Goal: Task Accomplishment & Management: Use online tool/utility

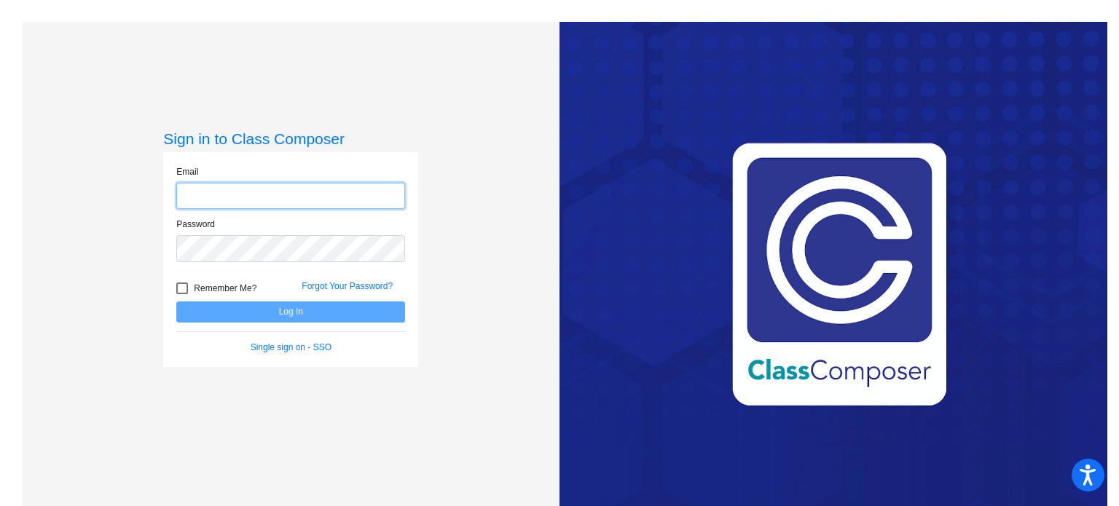
type input "[EMAIL_ADDRESS][DOMAIN_NAME]"
click at [183, 291] on div at bounding box center [182, 289] width 12 height 12
click at [182, 294] on input "Remember Me?" at bounding box center [181, 294] width 1 height 1
checkbox input "true"
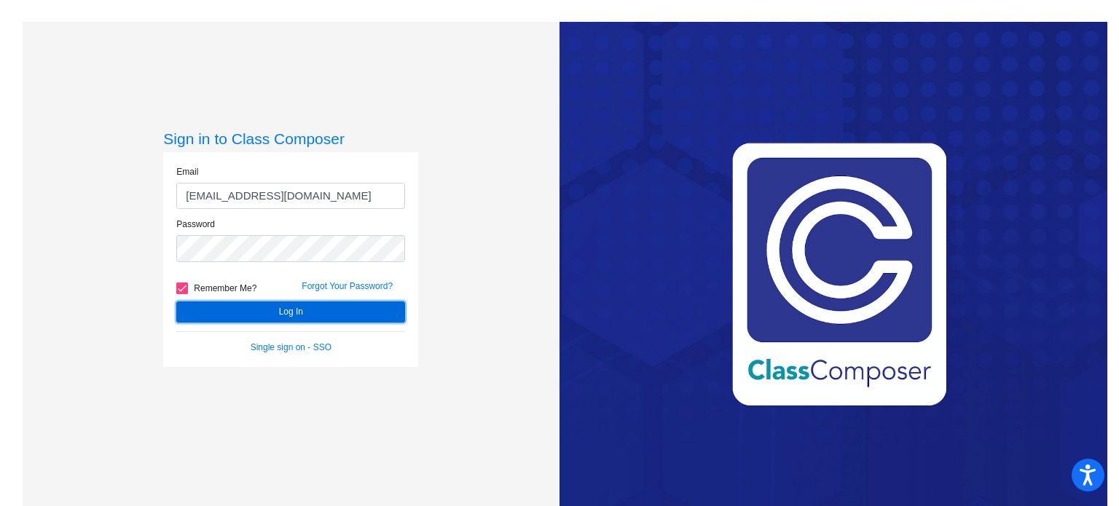
click at [201, 313] on button "Log In" at bounding box center [290, 312] width 229 height 21
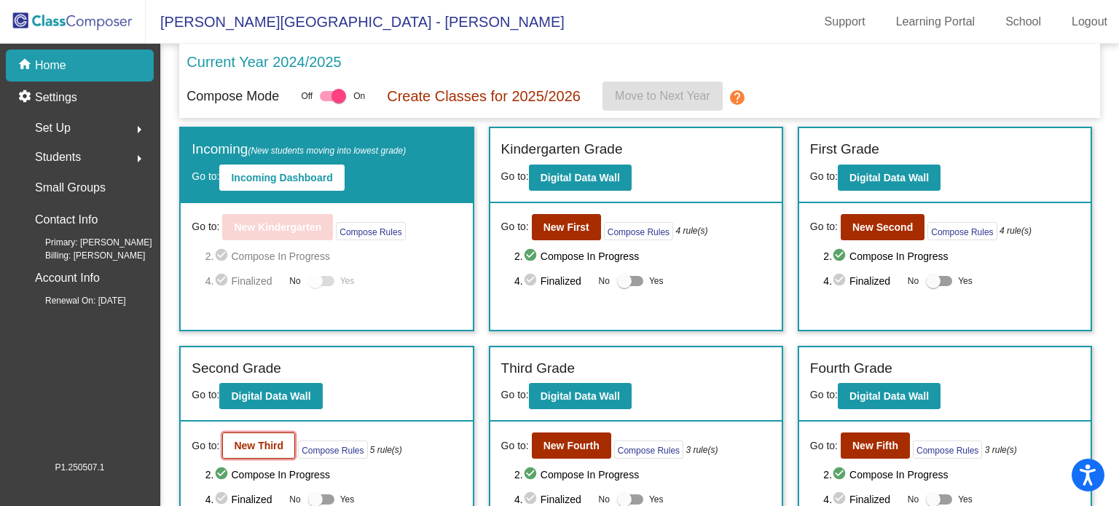
click at [250, 443] on b "New Third" at bounding box center [259, 446] width 50 height 12
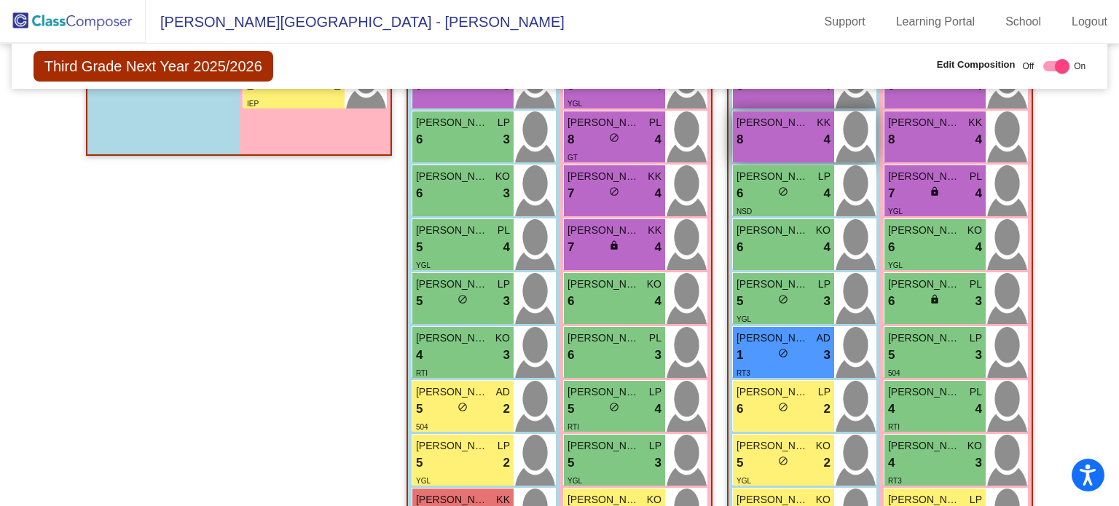
scroll to position [514, 0]
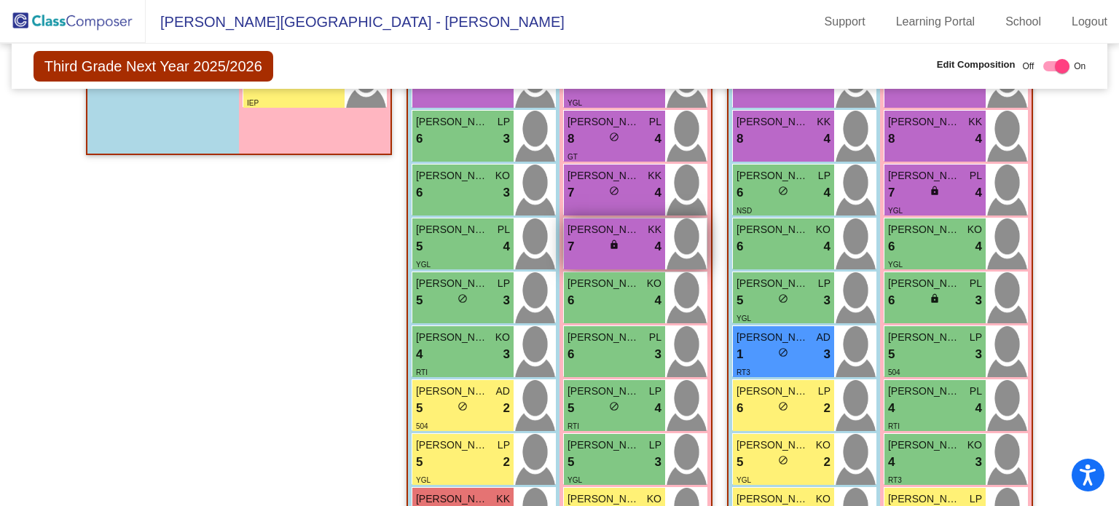
click at [579, 233] on span "[PERSON_NAME]" at bounding box center [604, 229] width 73 height 15
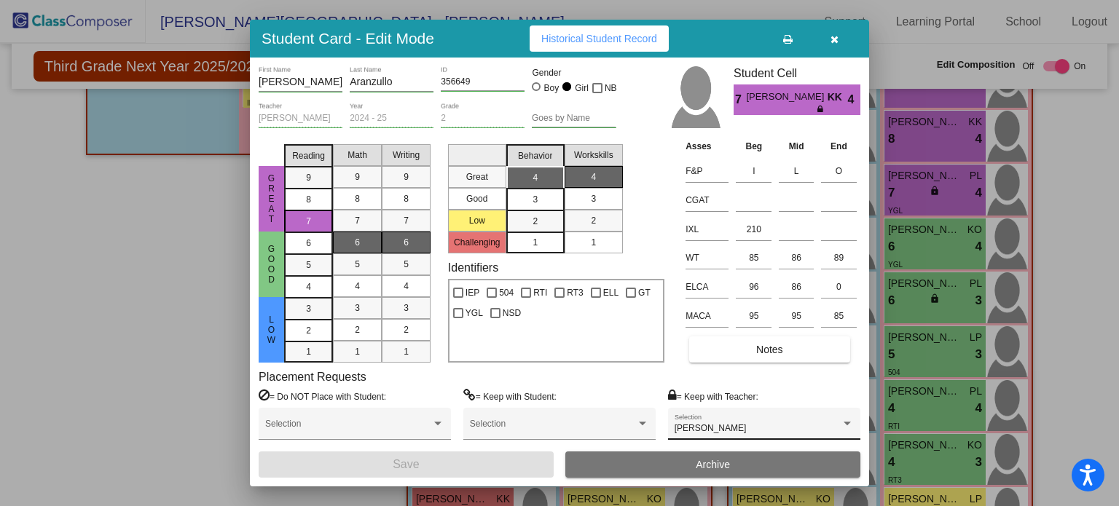
click at [723, 419] on div "[PERSON_NAME] Selection" at bounding box center [764, 428] width 179 height 26
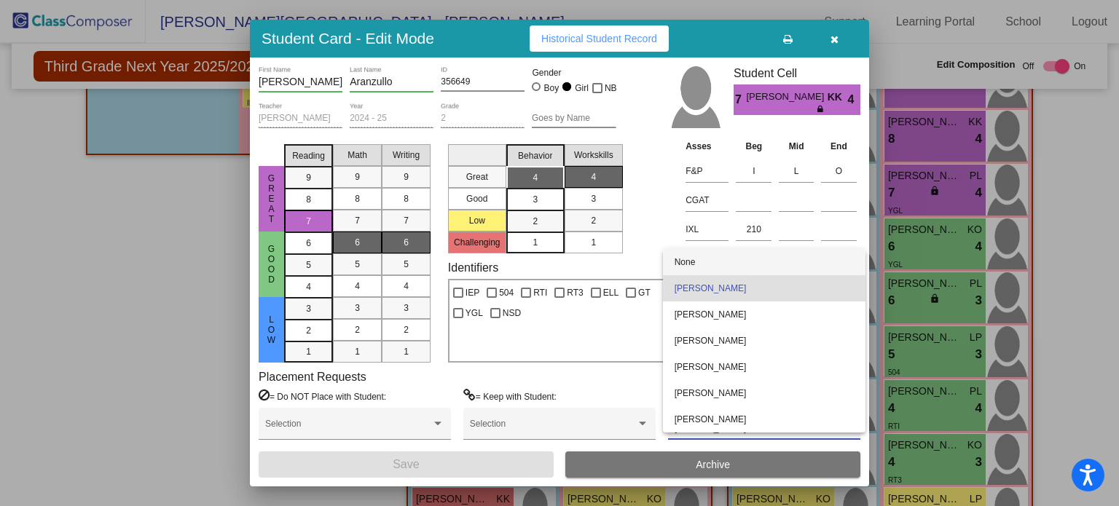
click at [694, 259] on span "None" at bounding box center [764, 262] width 179 height 26
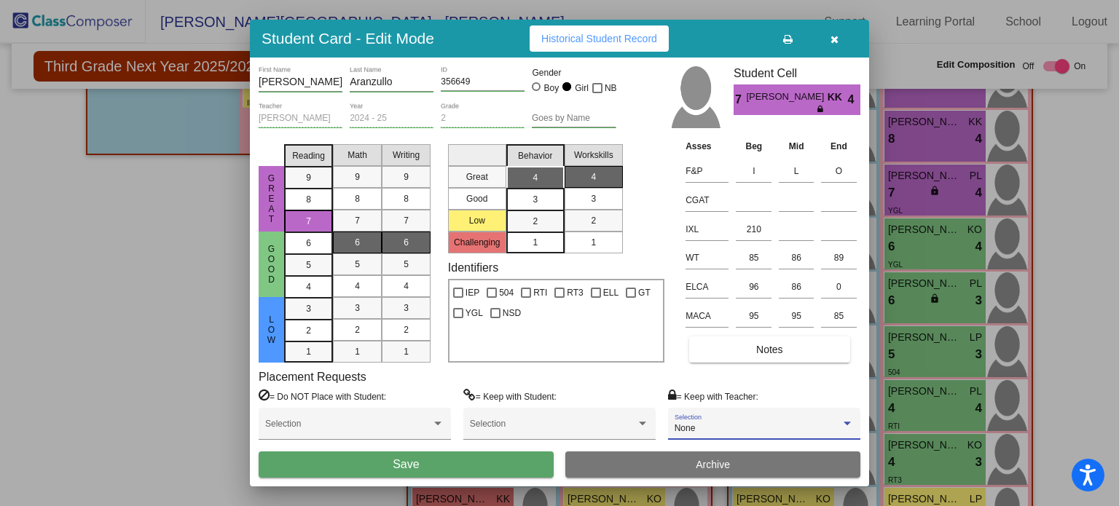
click at [405, 470] on span "Save" at bounding box center [406, 464] width 26 height 12
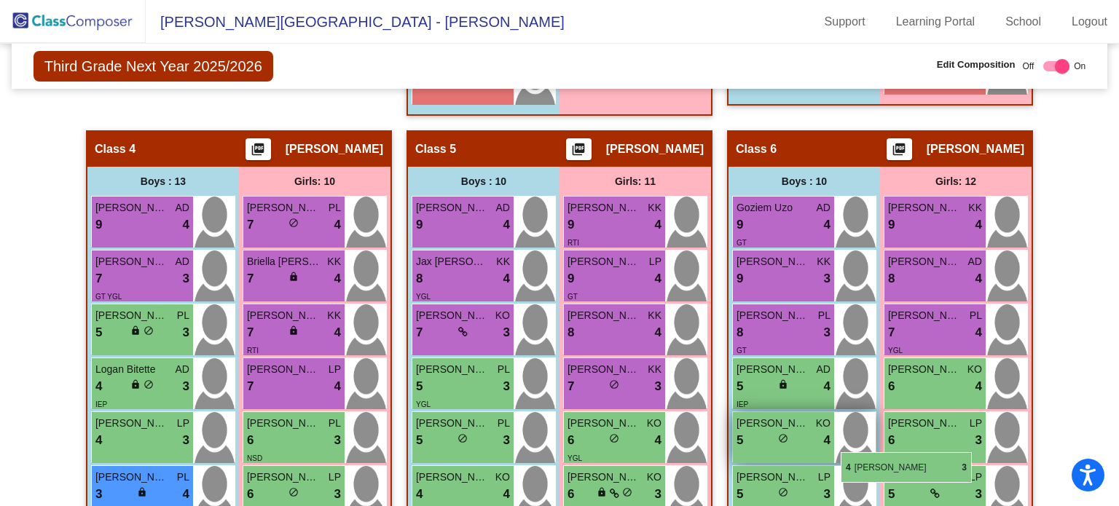
scroll to position [1005, 0]
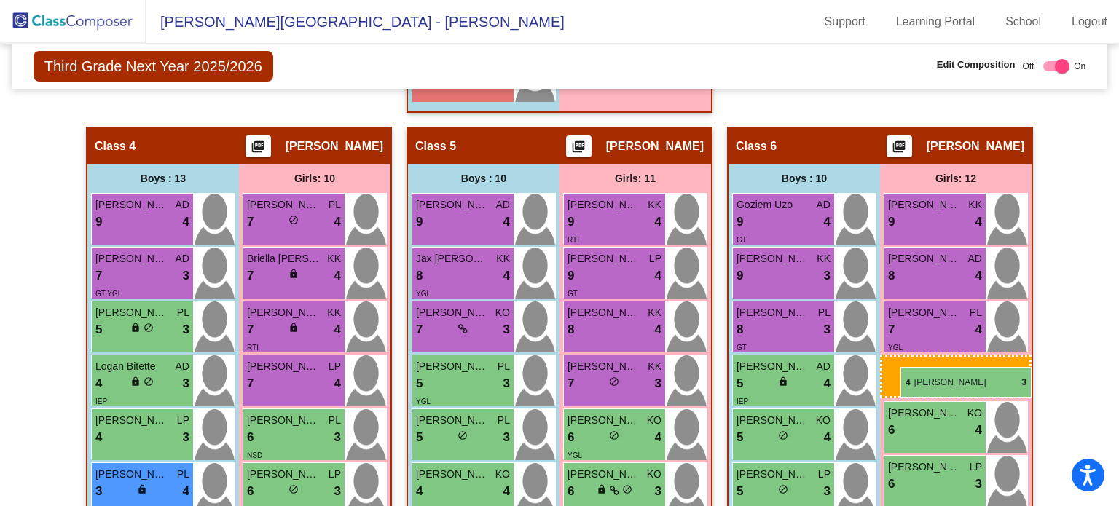
drag, startPoint x: 935, startPoint y: 360, endPoint x: 900, endPoint y: 367, distance: 35.7
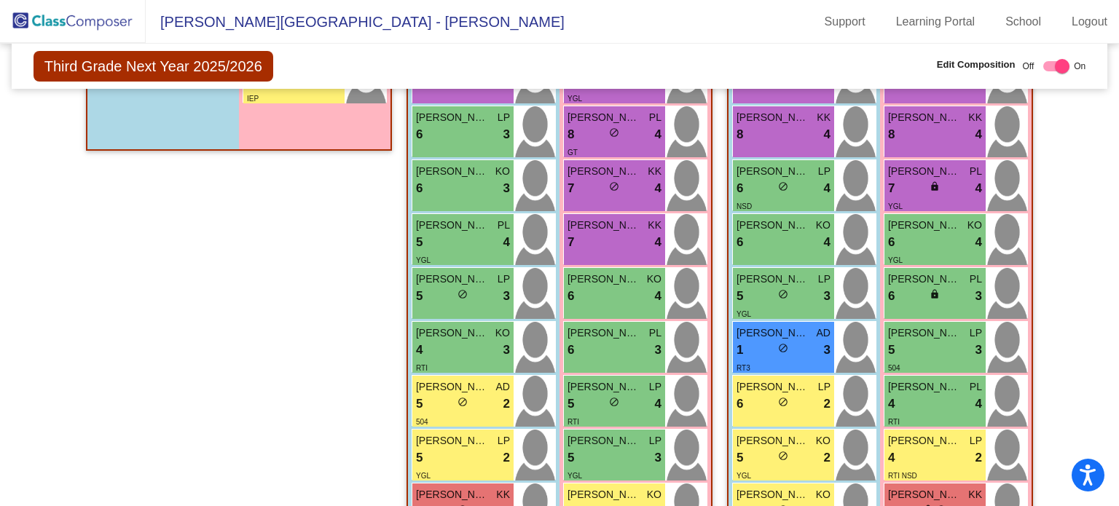
scroll to position [529, 0]
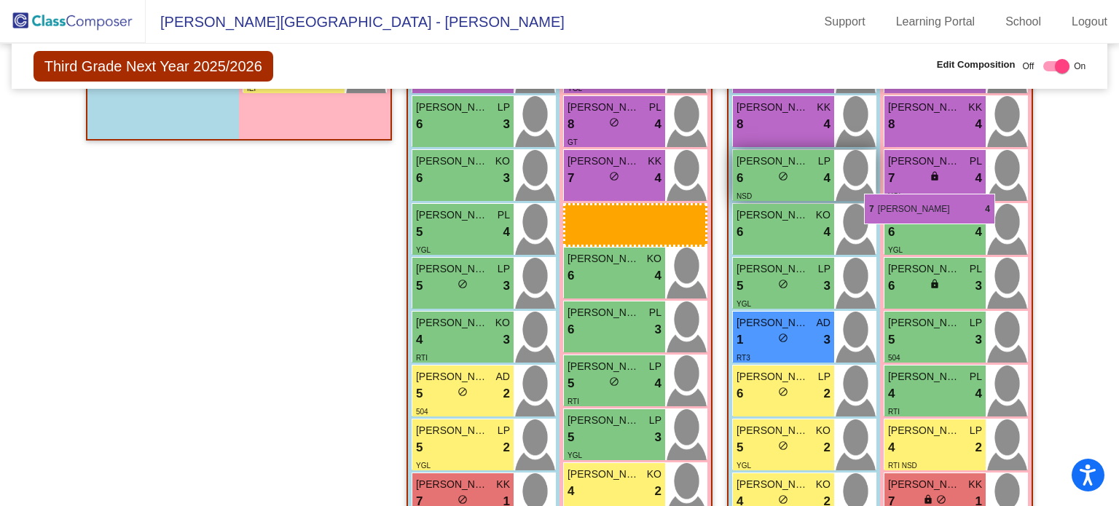
drag, startPoint x: 621, startPoint y: 224, endPoint x: 863, endPoint y: 194, distance: 243.7
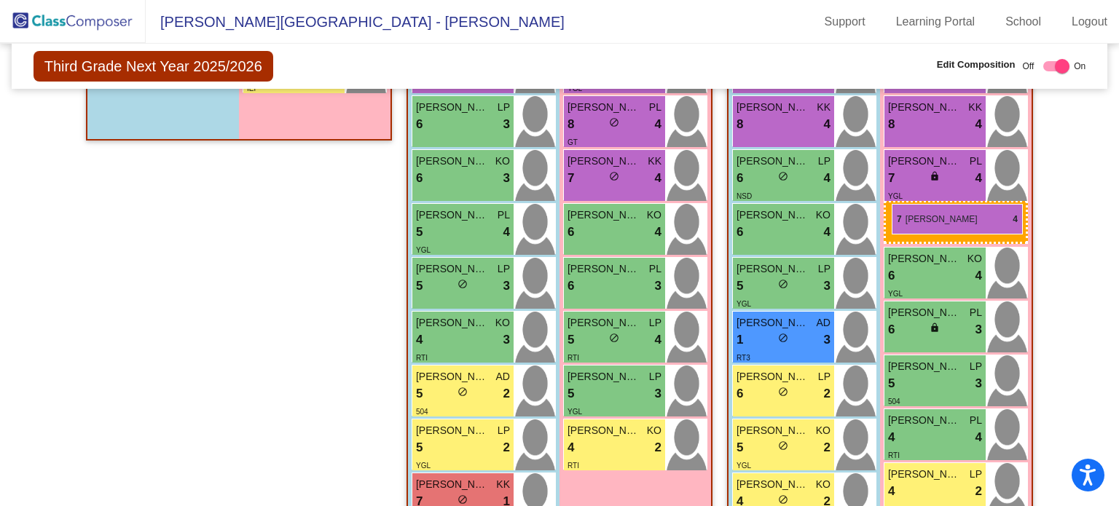
drag, startPoint x: 587, startPoint y: 220, endPoint x: 892, endPoint y: 204, distance: 304.9
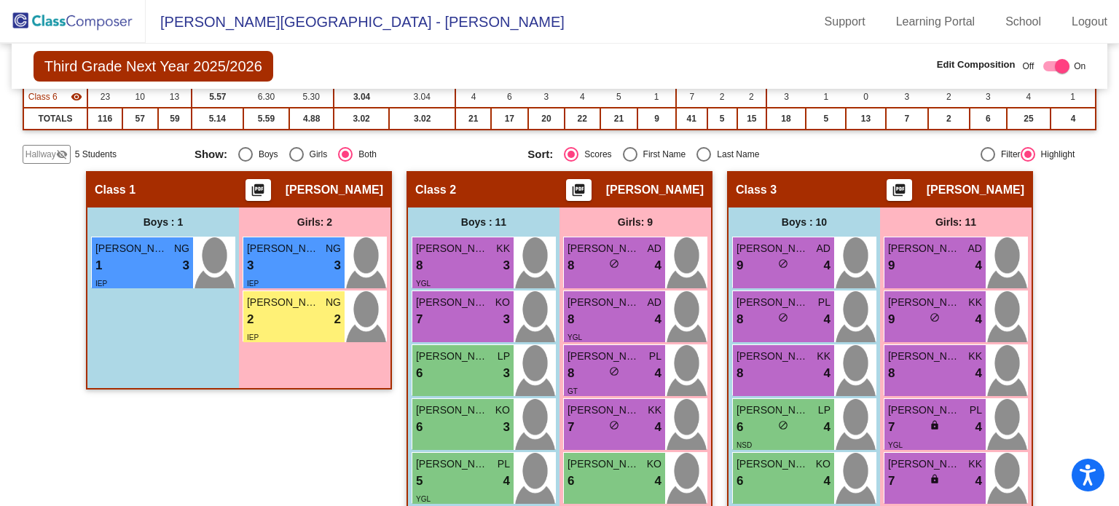
scroll to position [0, 0]
